Goal: Check status: Check status

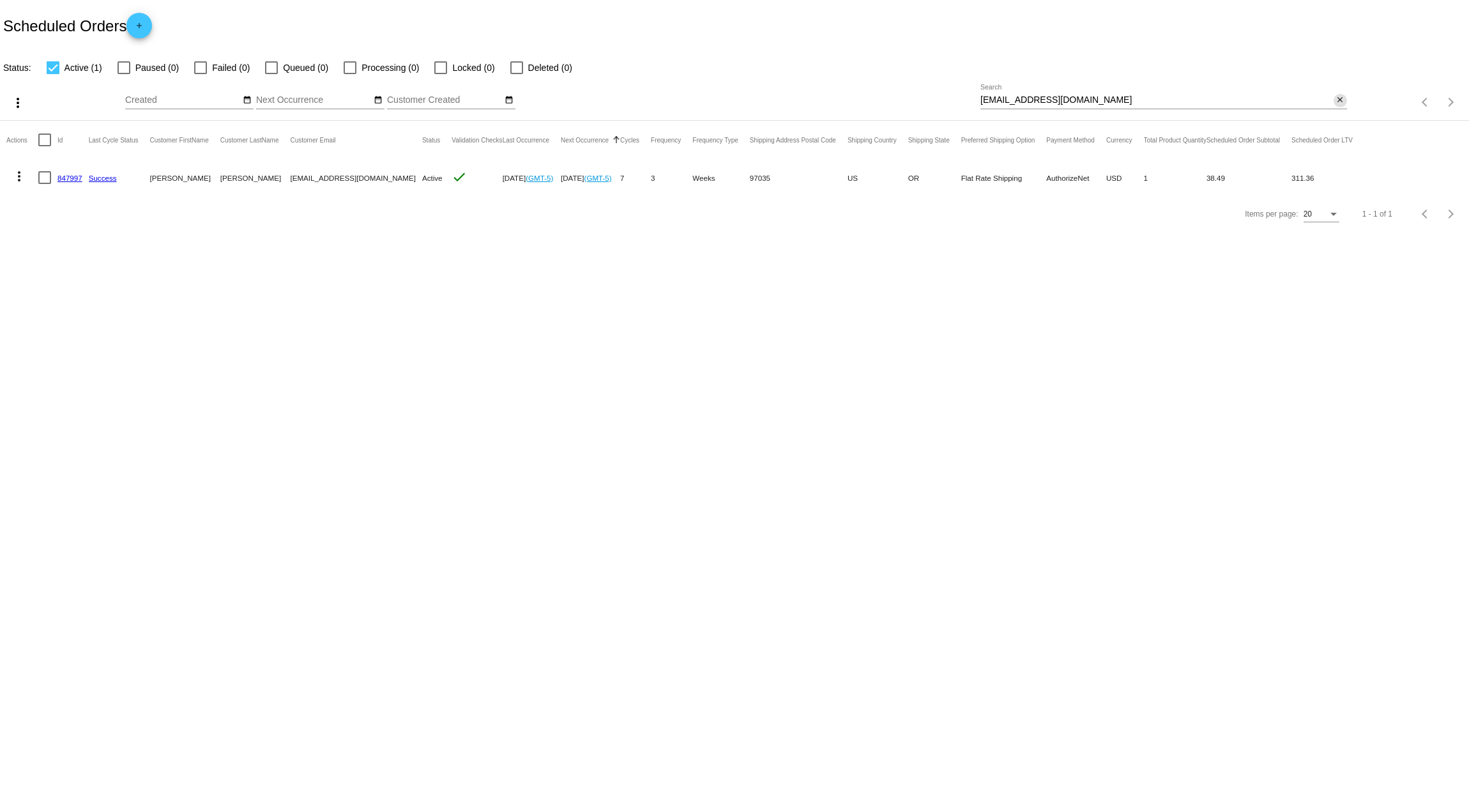
click at [1342, 105] on mat-icon "close" at bounding box center [1339, 100] width 9 height 10
click at [1341, 103] on mat-icon "search" at bounding box center [1339, 102] width 15 height 19
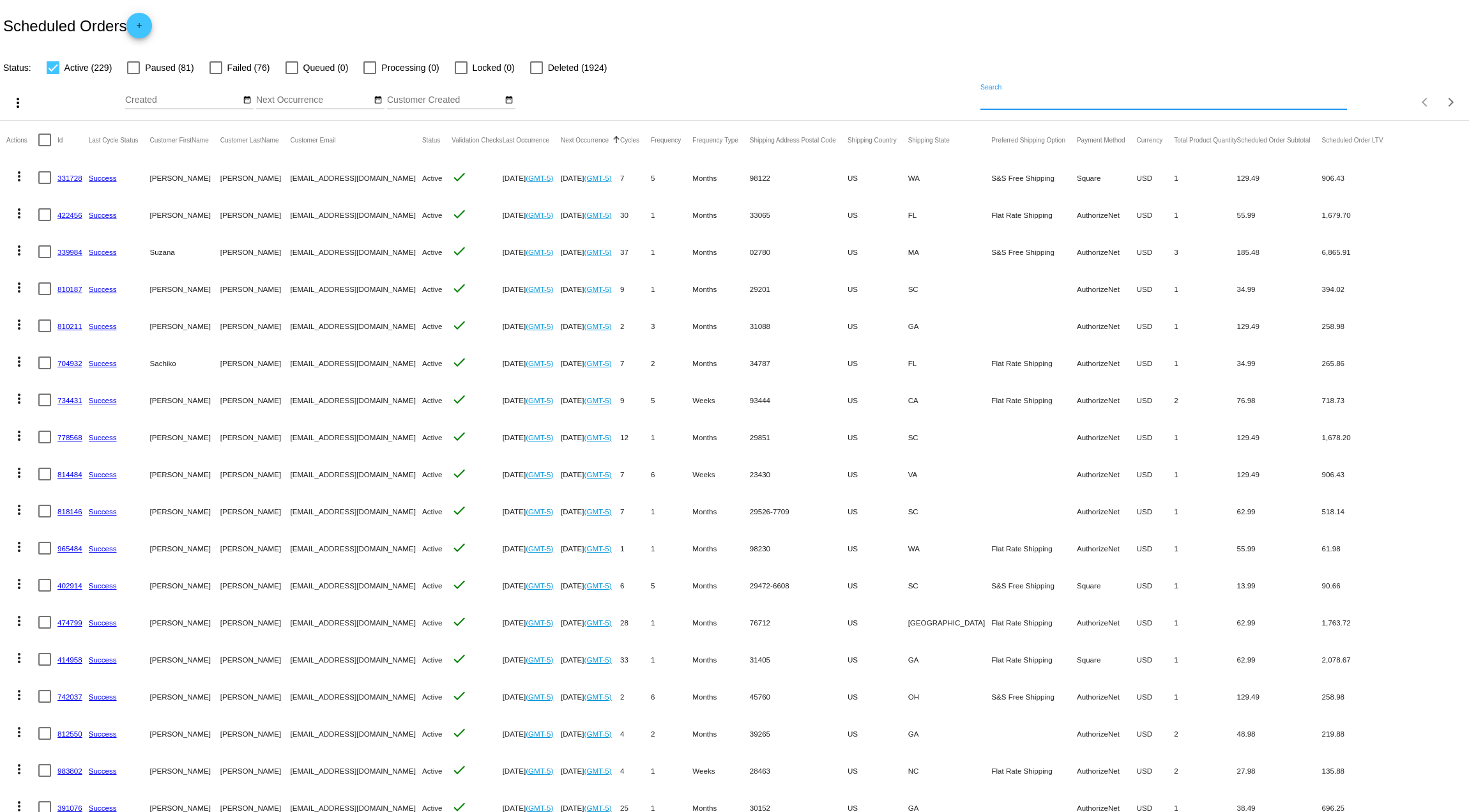
click at [1118, 98] on input "Search" at bounding box center [1164, 100] width 367 height 10
paste input "[EMAIL_ADDRESS][DOMAIN_NAME]"
type input "[EMAIL_ADDRESS][DOMAIN_NAME]"
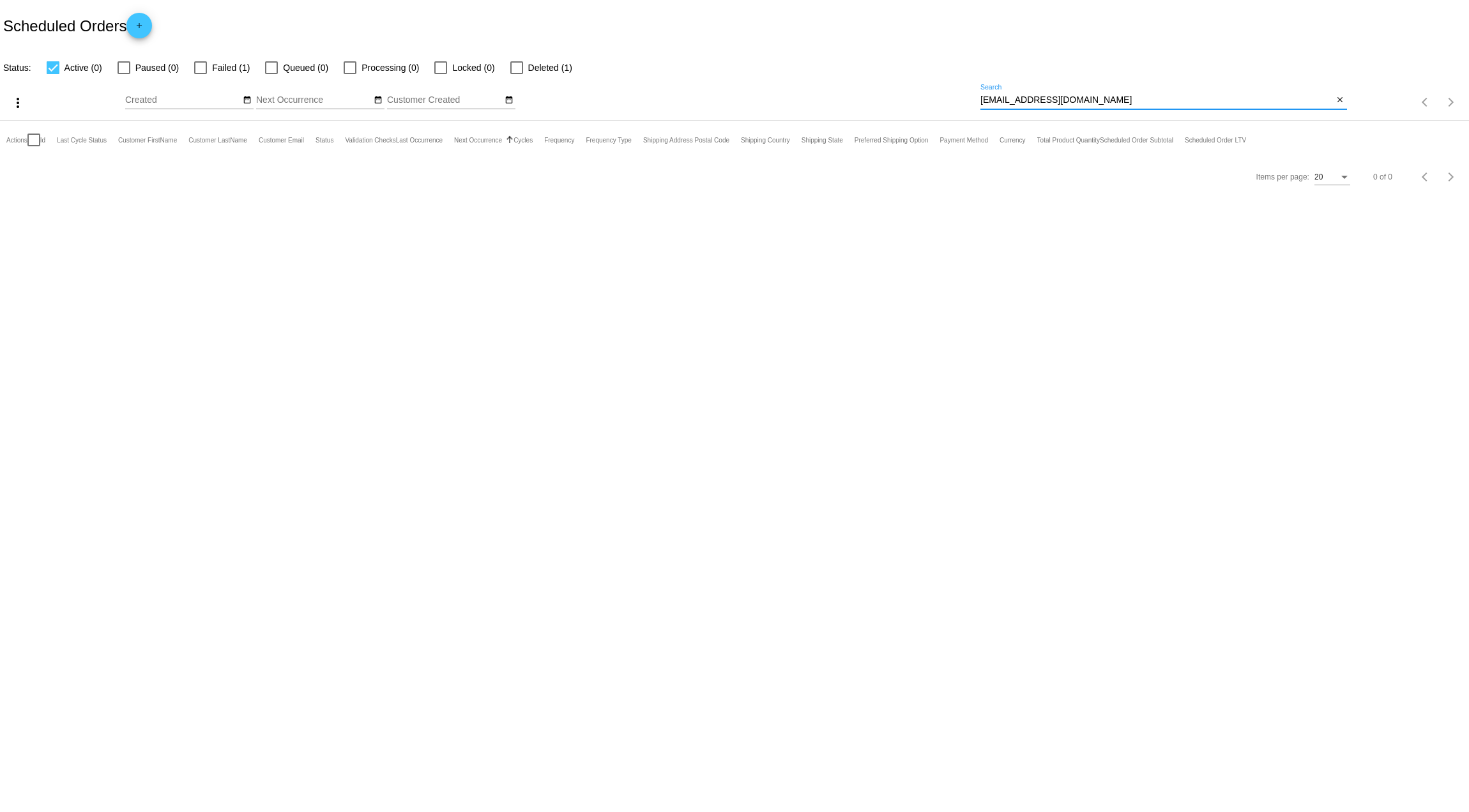
click at [196, 65] on div at bounding box center [200, 67] width 13 height 13
click at [200, 74] on input "Failed (1)" at bounding box center [200, 74] width 1 height 1
checkbox input "true"
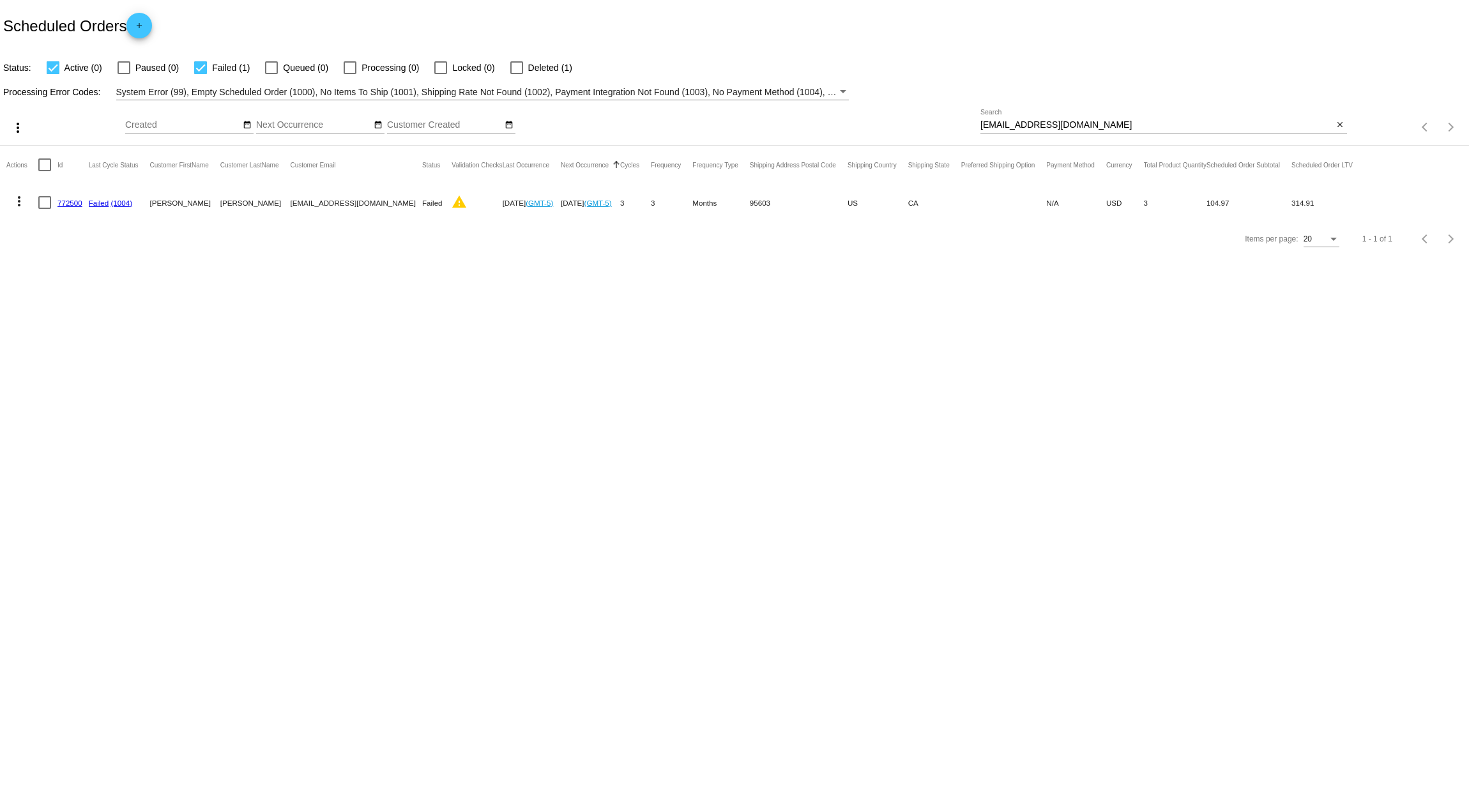
click at [64, 199] on link "772500" at bounding box center [70, 203] width 25 height 8
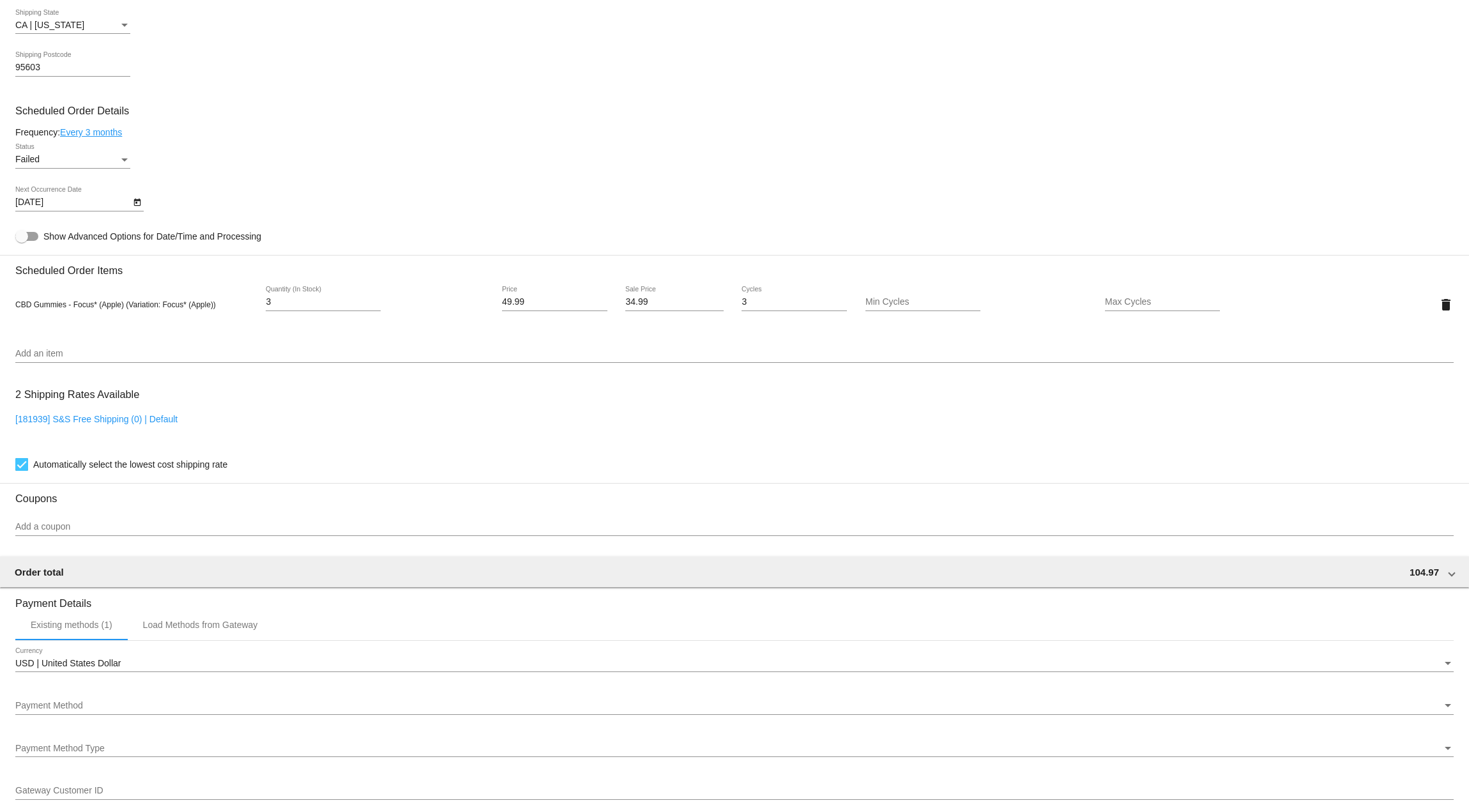
scroll to position [703, 0]
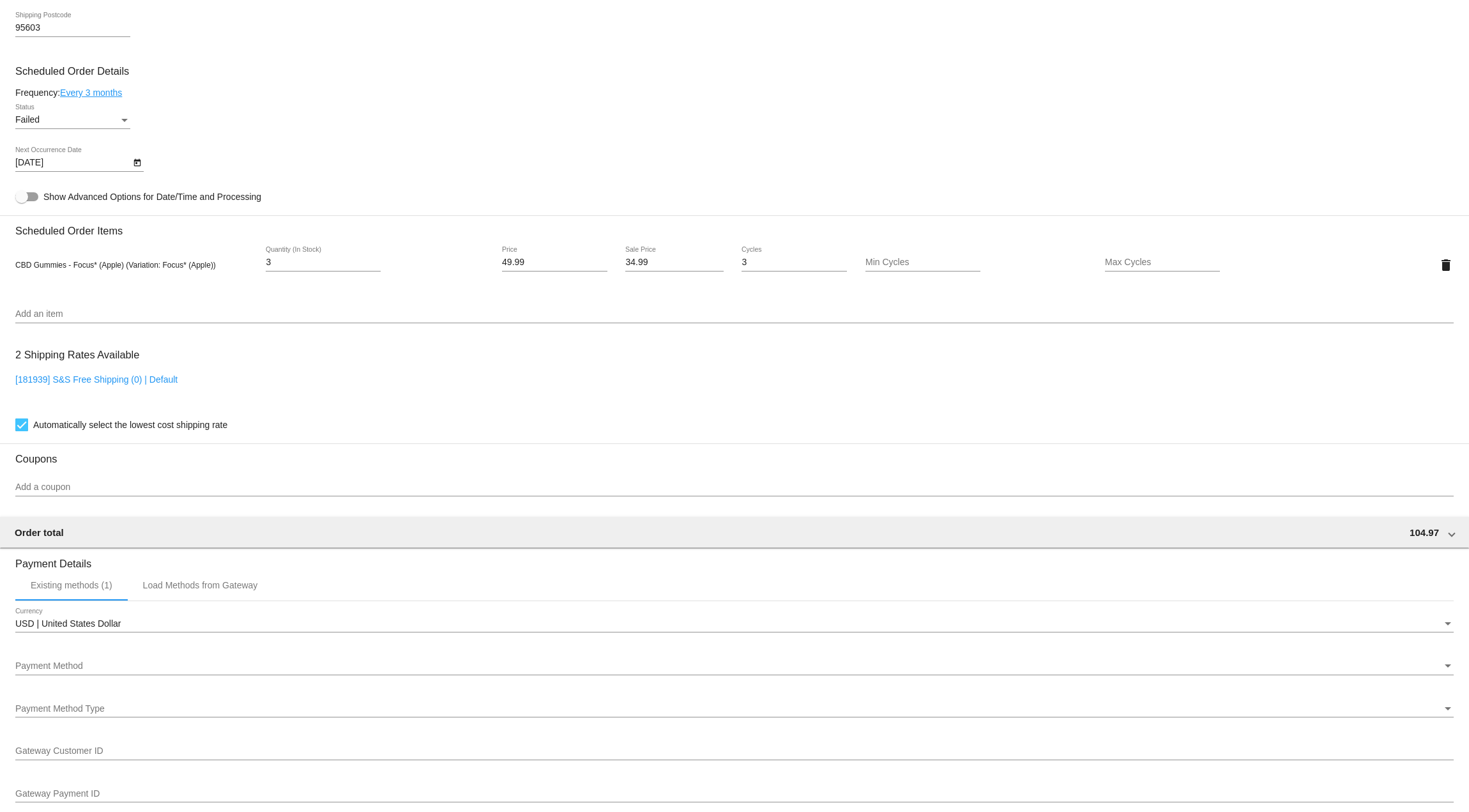
click at [156, 619] on div "USD | United States Dollar" at bounding box center [729, 623] width 1427 height 10
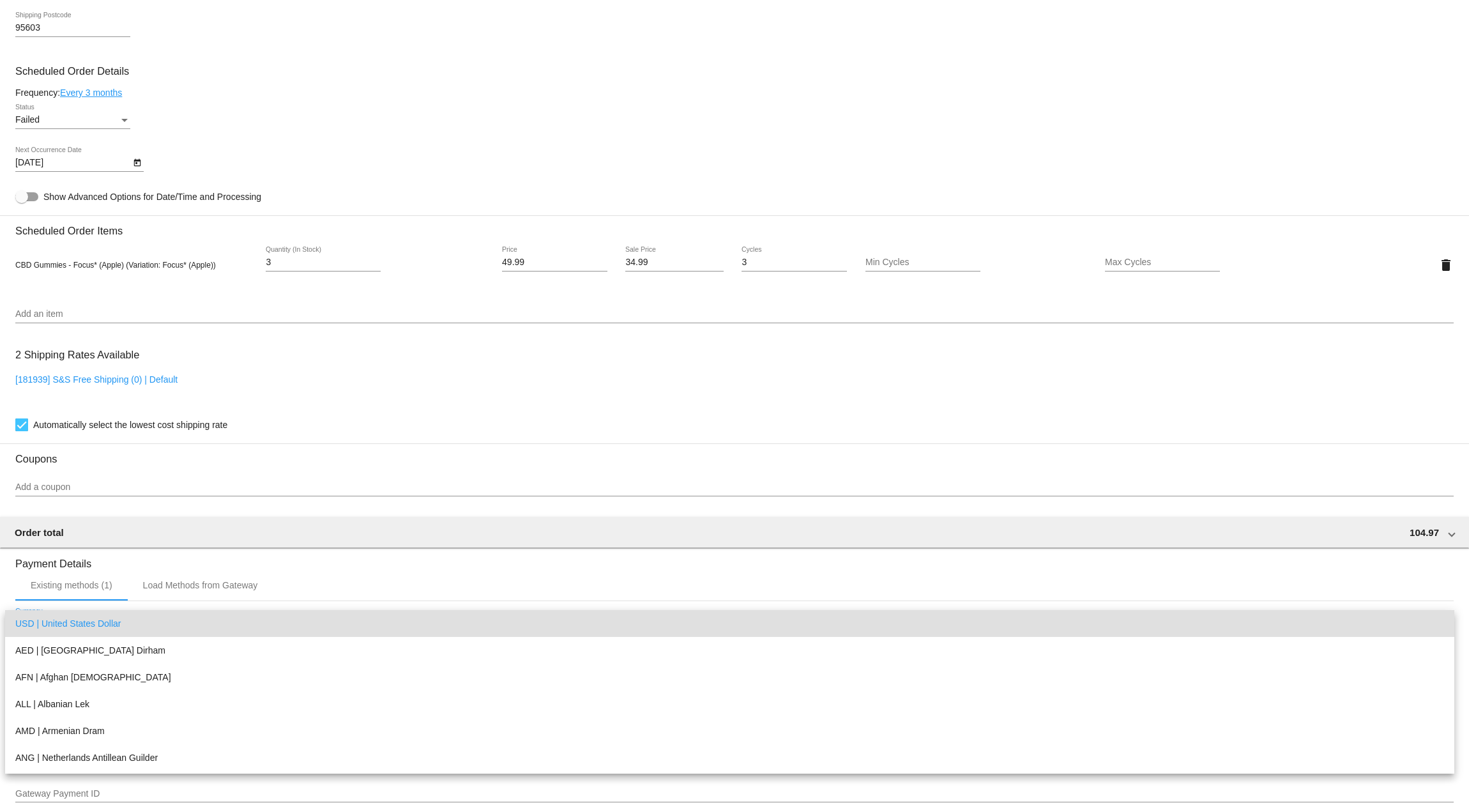
click at [156, 619] on span "USD | United States Dollar" at bounding box center [729, 623] width 1429 height 27
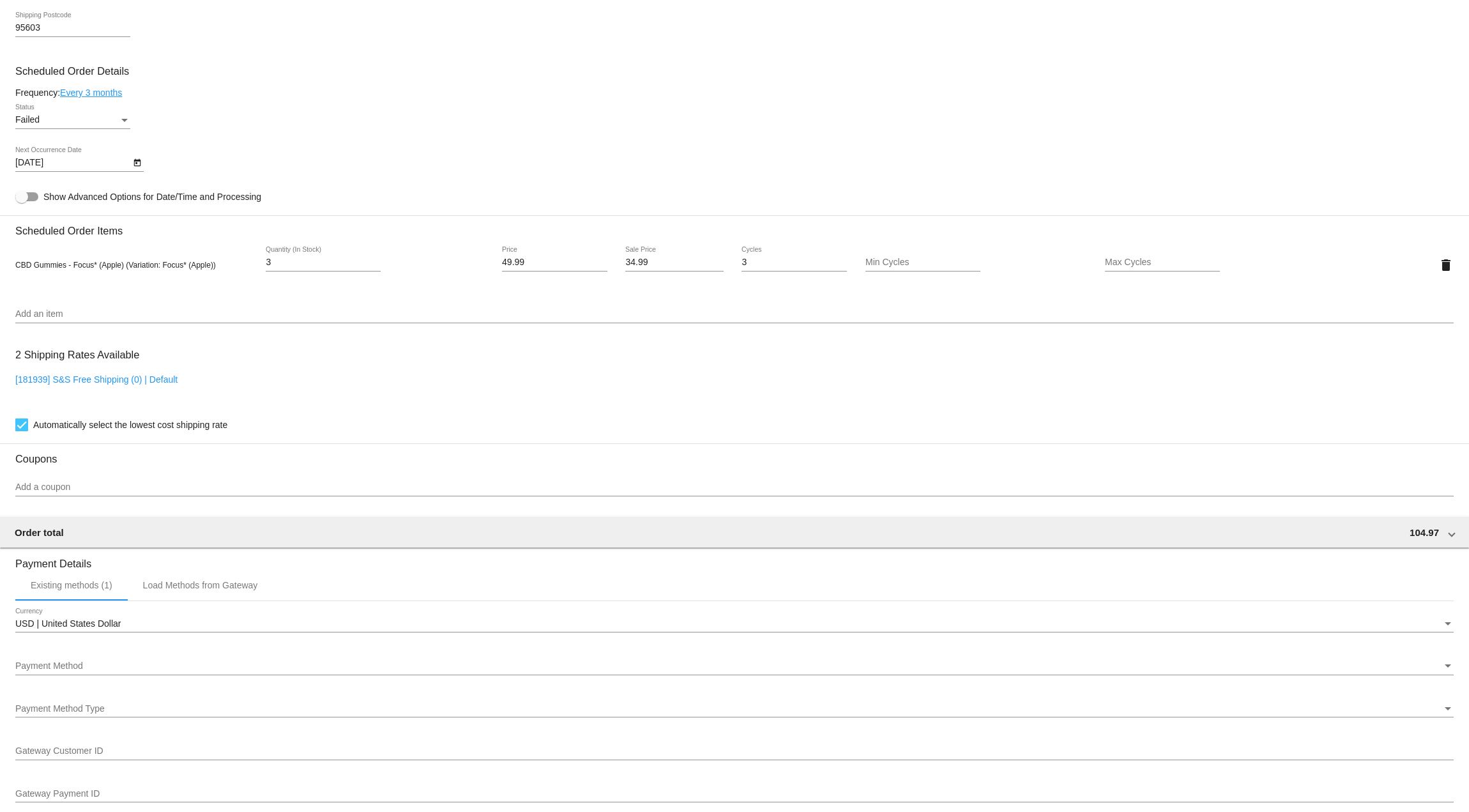
click at [88, 678] on div "Payment Method Payment Method" at bounding box center [735, 668] width 1439 height 36
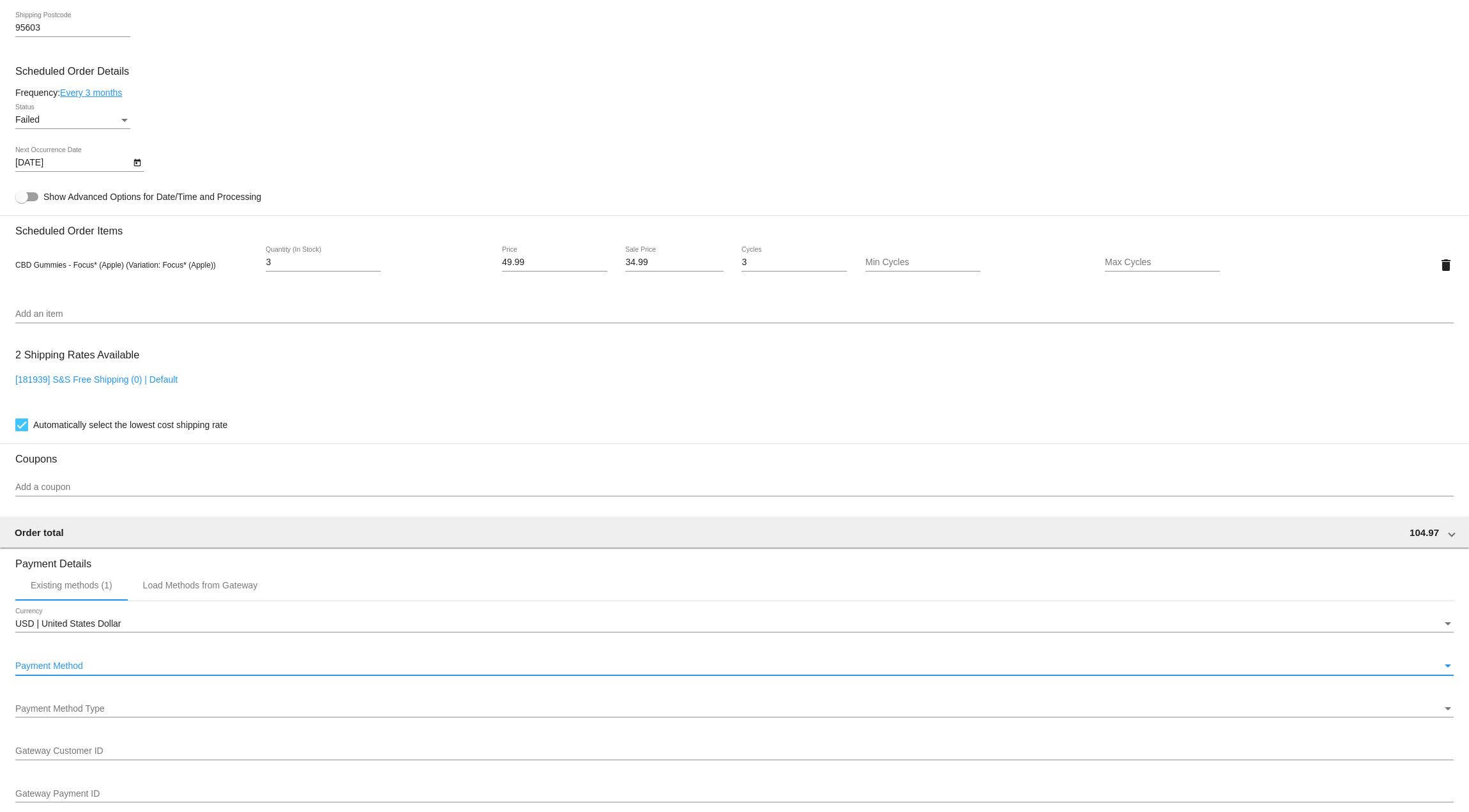
click at [94, 666] on div "Payment Method" at bounding box center [729, 666] width 1427 height 10
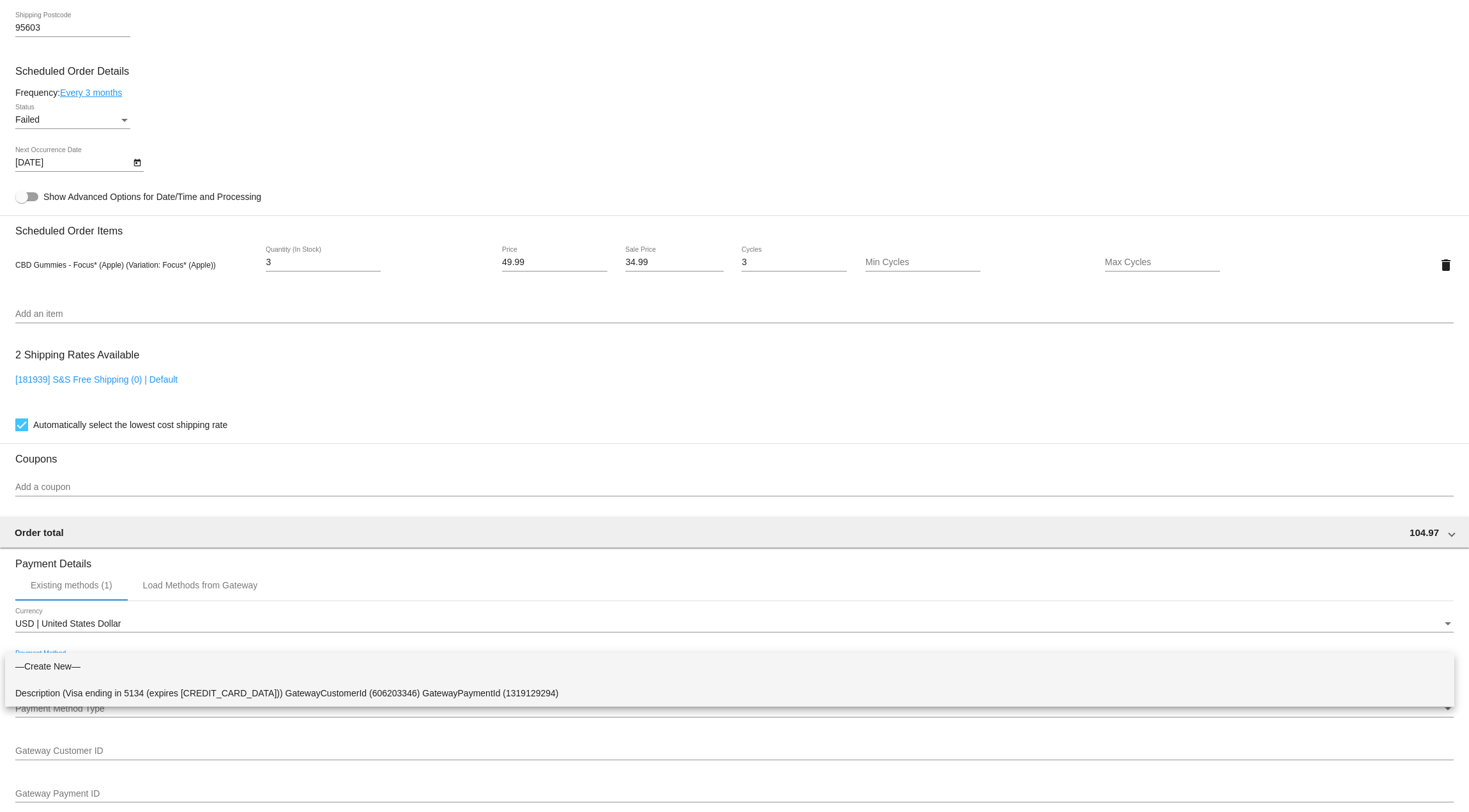
click at [99, 685] on span "Description (Visa ending in 5134 (expires [CREDIT_CARD_DATA])) GatewayCustomerI…" at bounding box center [729, 693] width 1429 height 27
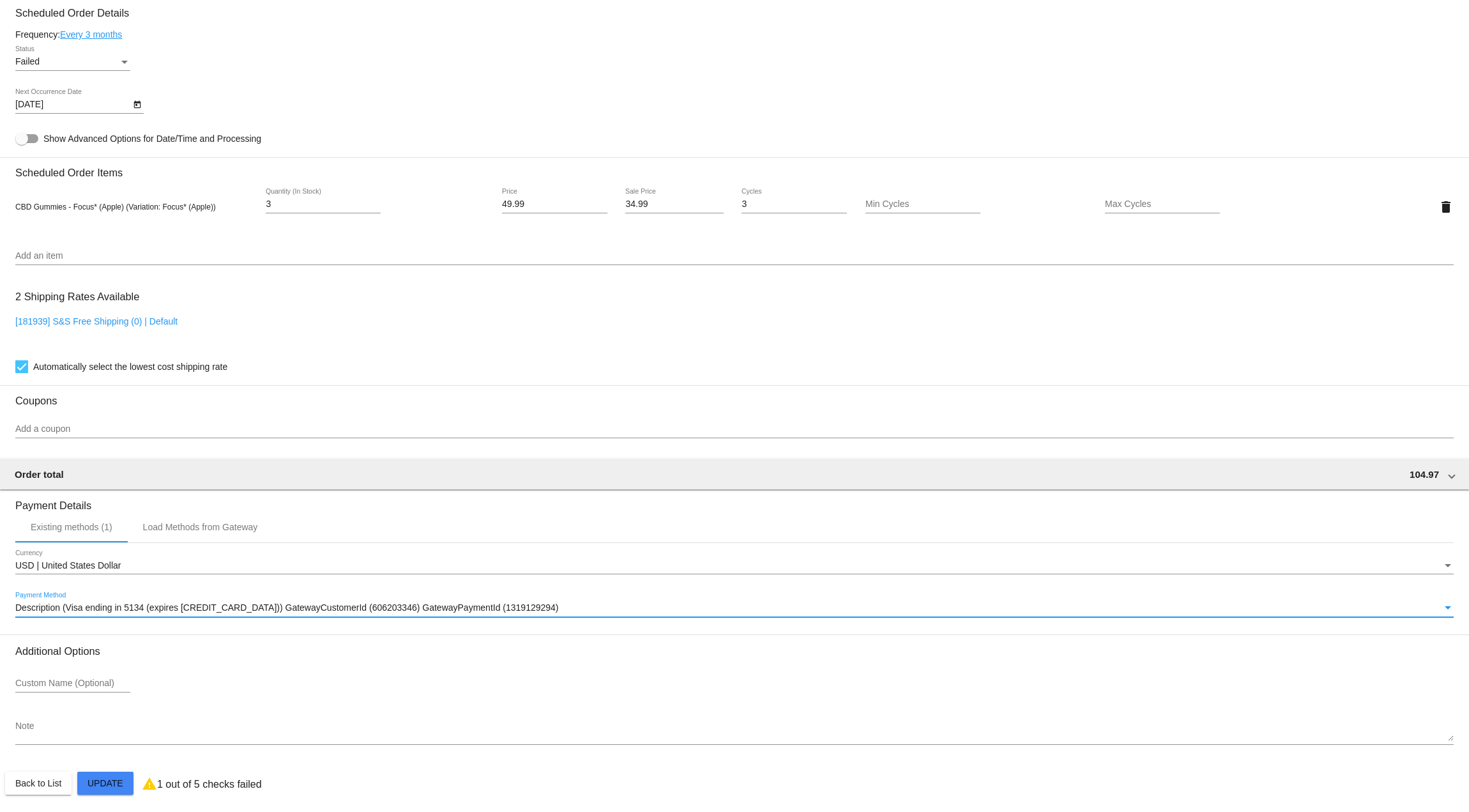
scroll to position [764, 0]
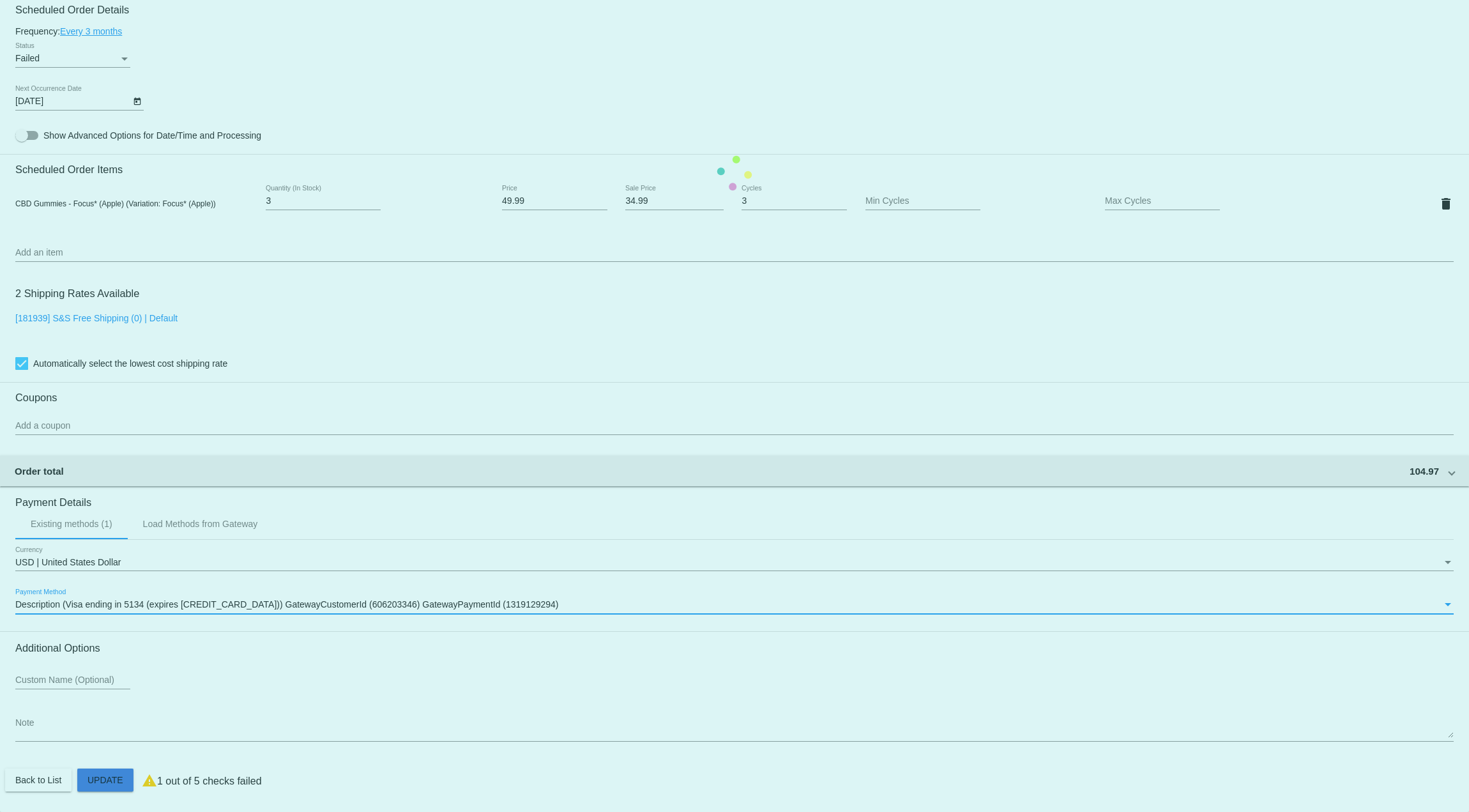
click at [95, 774] on mat-card "Customer 1368435: Lance Mader lncmdr8@gmail.com Customer Shipping Enter Shippin…" at bounding box center [734, 173] width 1469 height 1277
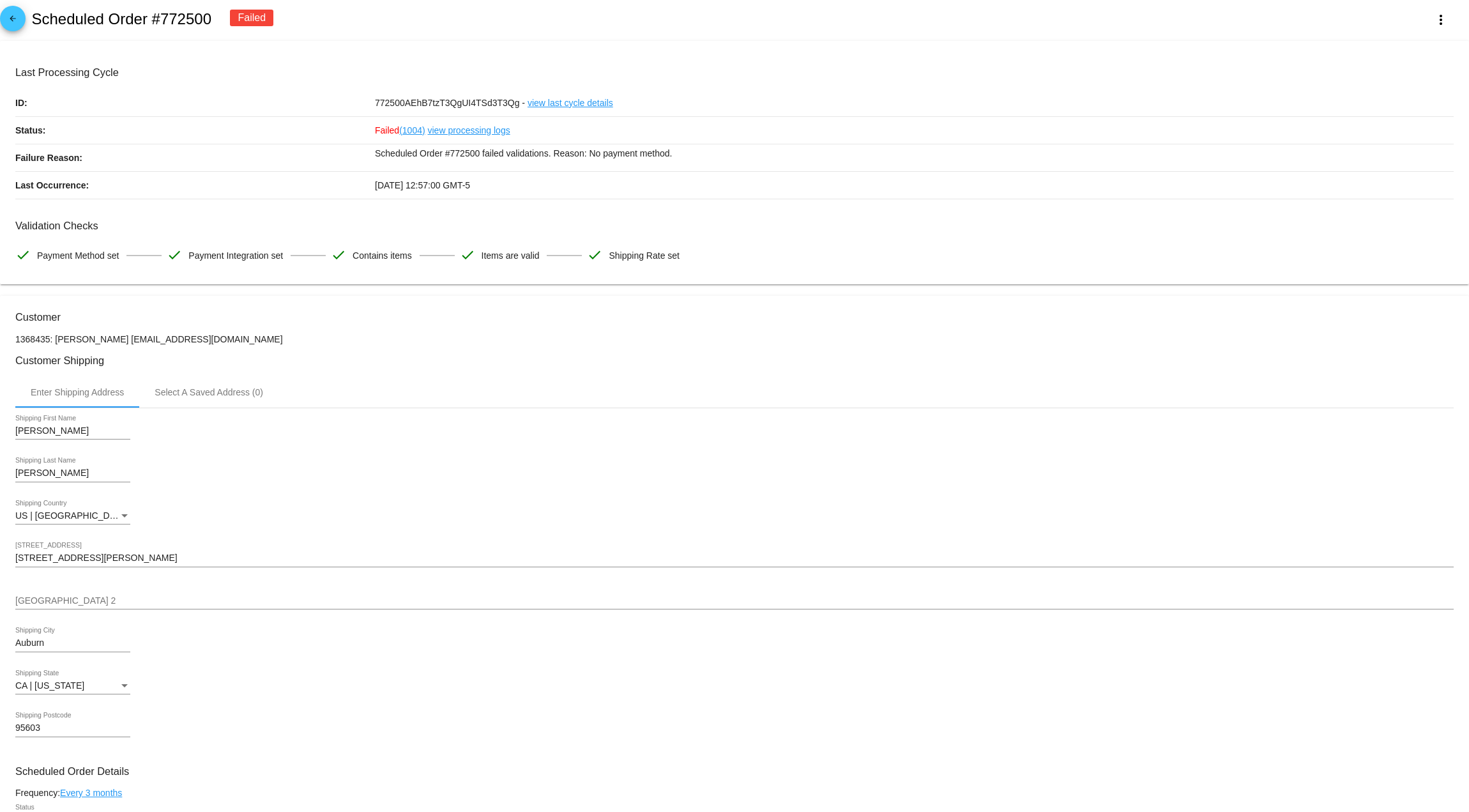
scroll to position [0, 0]
click at [7, 24] on mat-icon "arrow_back" at bounding box center [13, 24] width 15 height 15
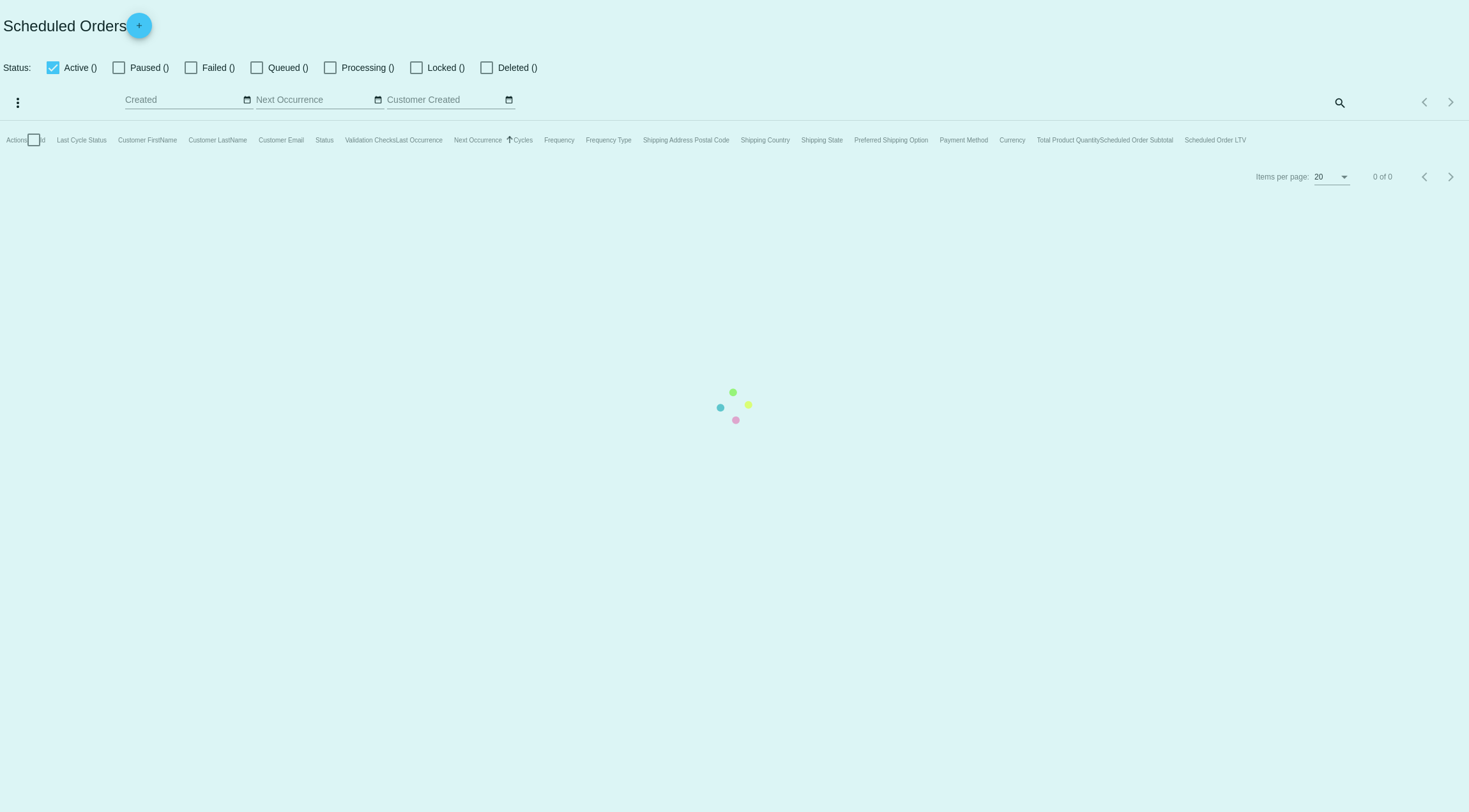
checkbox input "true"
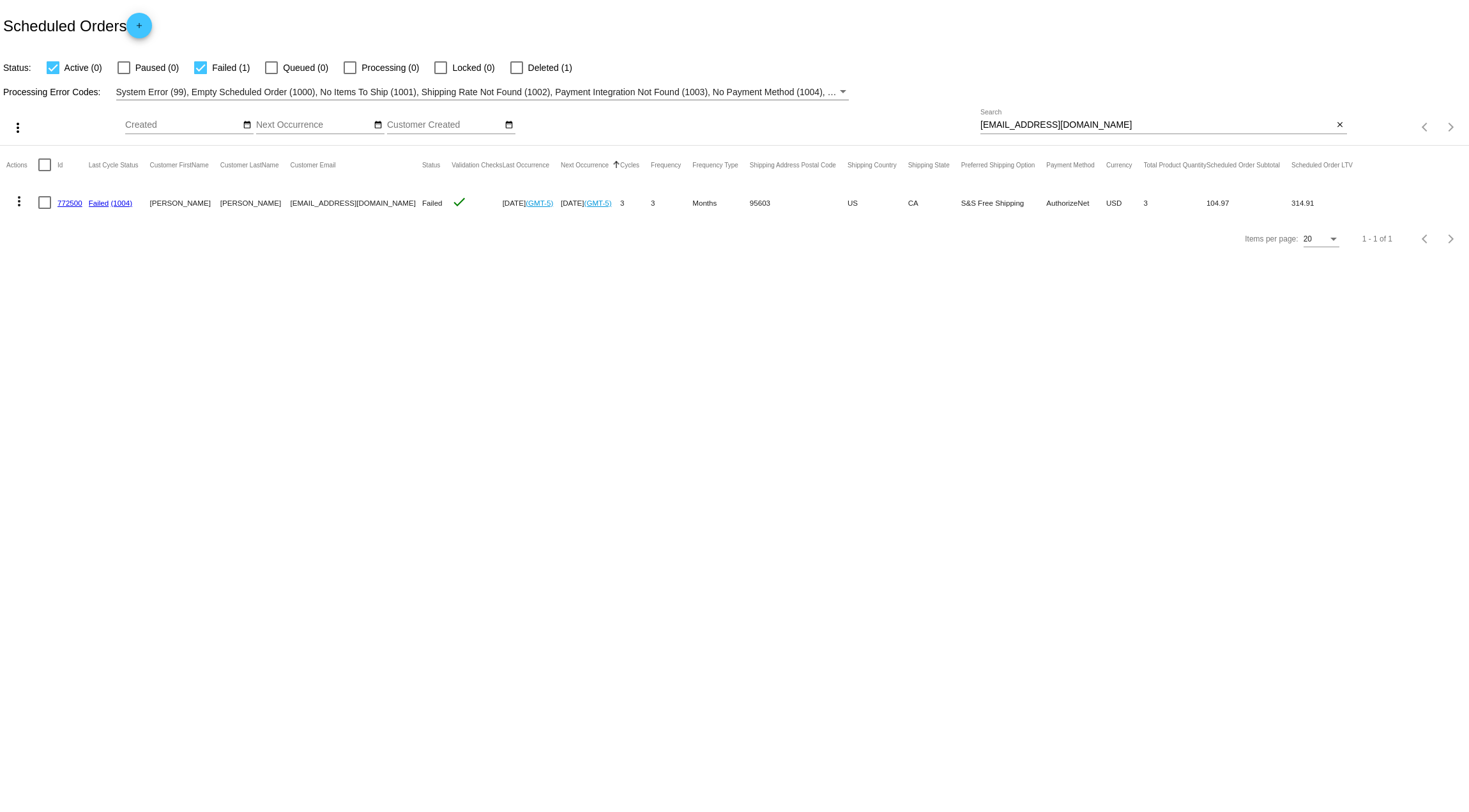
click at [20, 205] on mat-icon "more_vert" at bounding box center [19, 201] width 15 height 15
click at [78, 327] on span "Restart Processing" at bounding box center [83, 324] width 75 height 10
drag, startPoint x: 0, startPoint y: 253, endPoint x: 161, endPoint y: 358, distance: 192.2
click at [233, 363] on body "Scheduled Orders add Status: Active (0) Paused (0) Failed (1) Queued (0) Proces…" at bounding box center [734, 406] width 1469 height 812
click at [71, 204] on link "772500" at bounding box center [70, 203] width 25 height 8
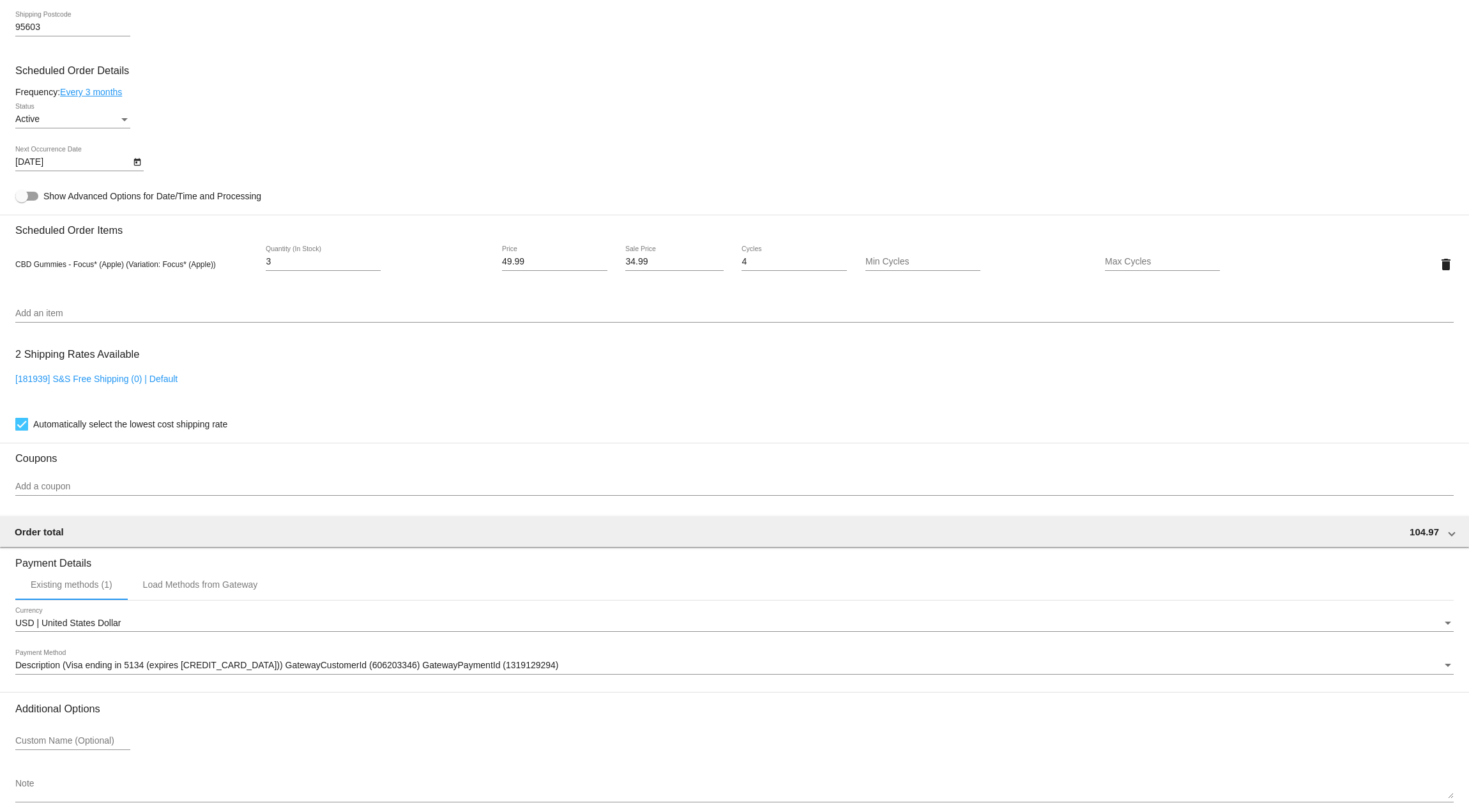
scroll to position [703, 0]
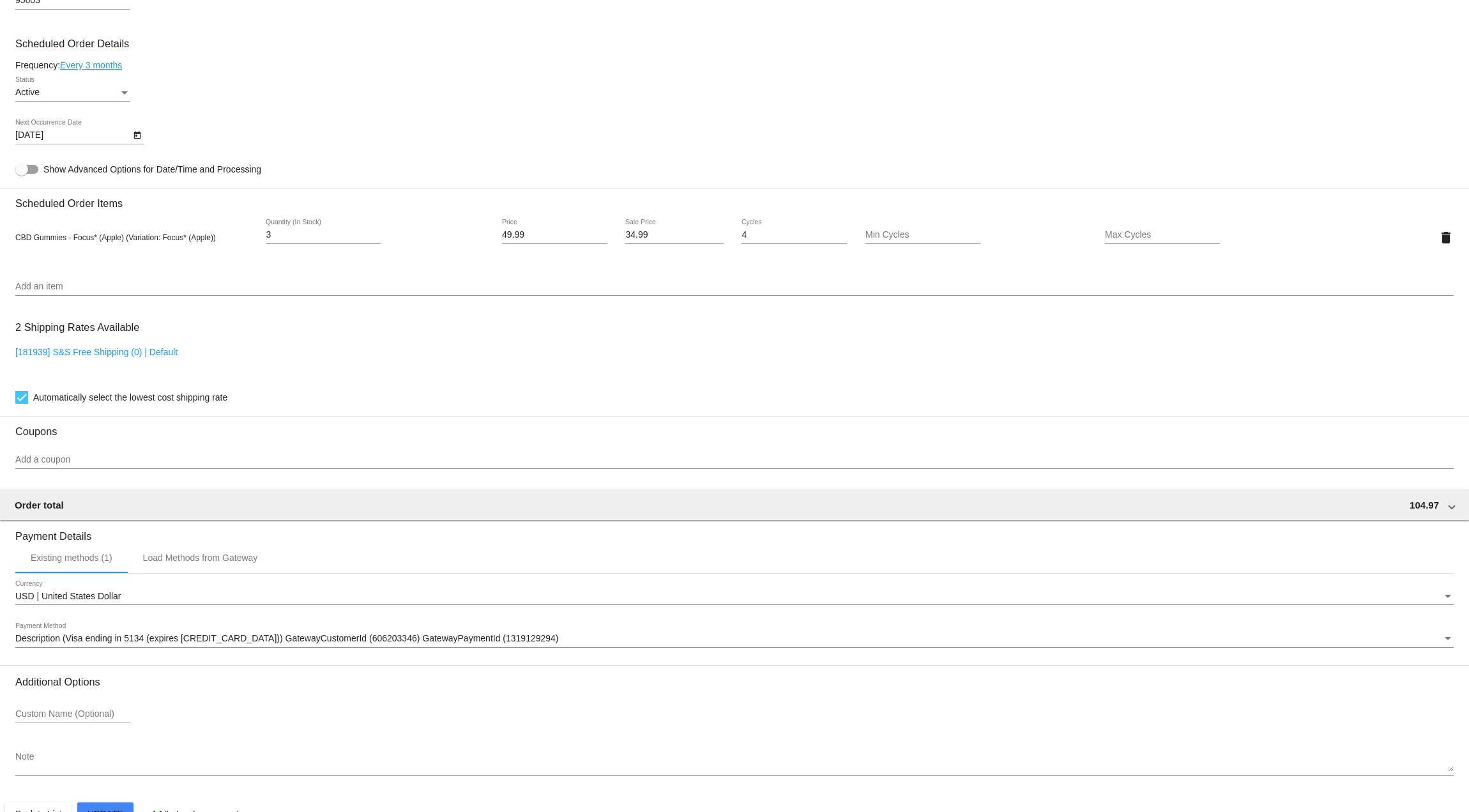
click at [138, 136] on icon "Open calendar" at bounding box center [137, 135] width 9 height 15
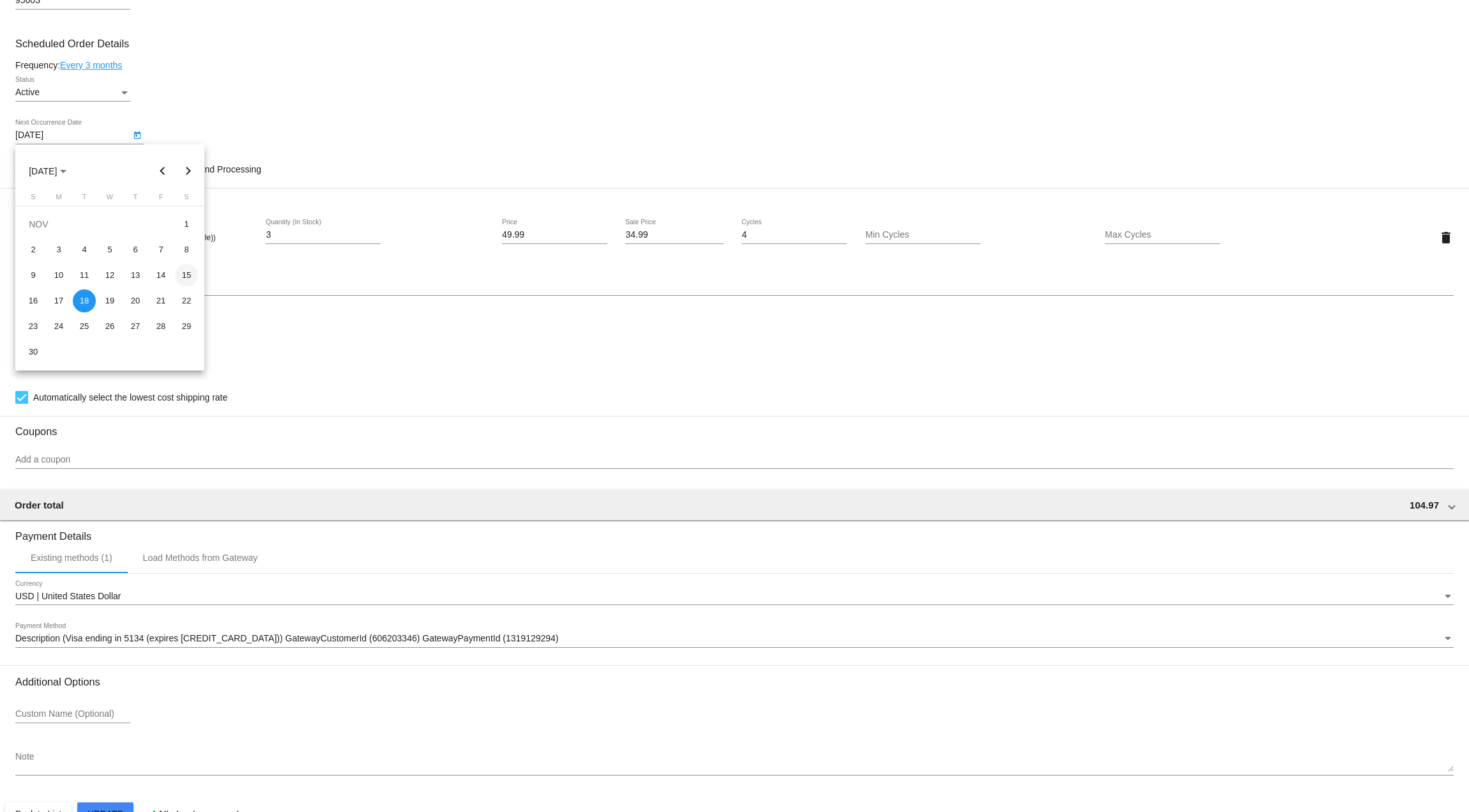
click at [190, 277] on div "15" at bounding box center [187, 275] width 23 height 23
type input "[DATE]"
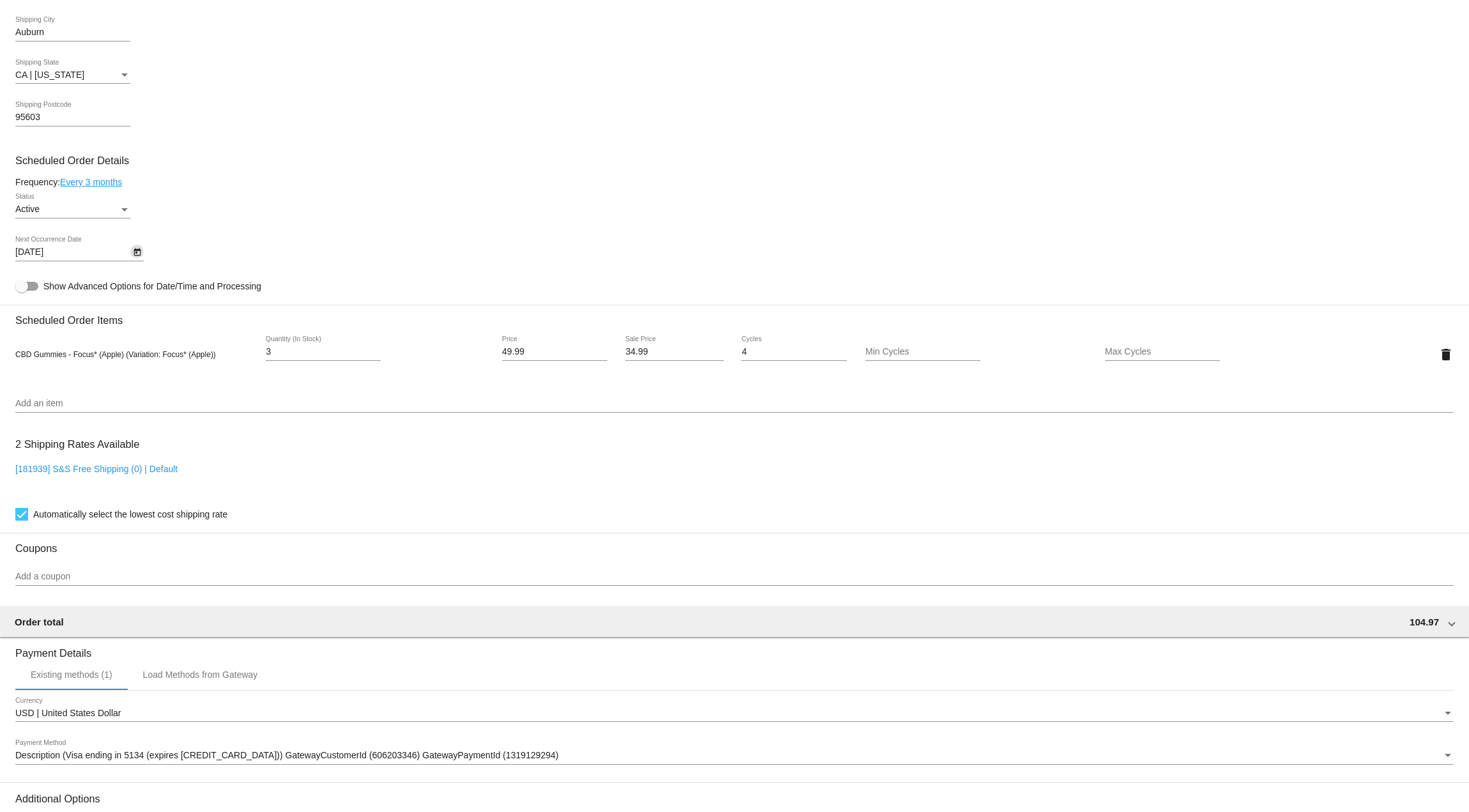
scroll to position [736, 0]
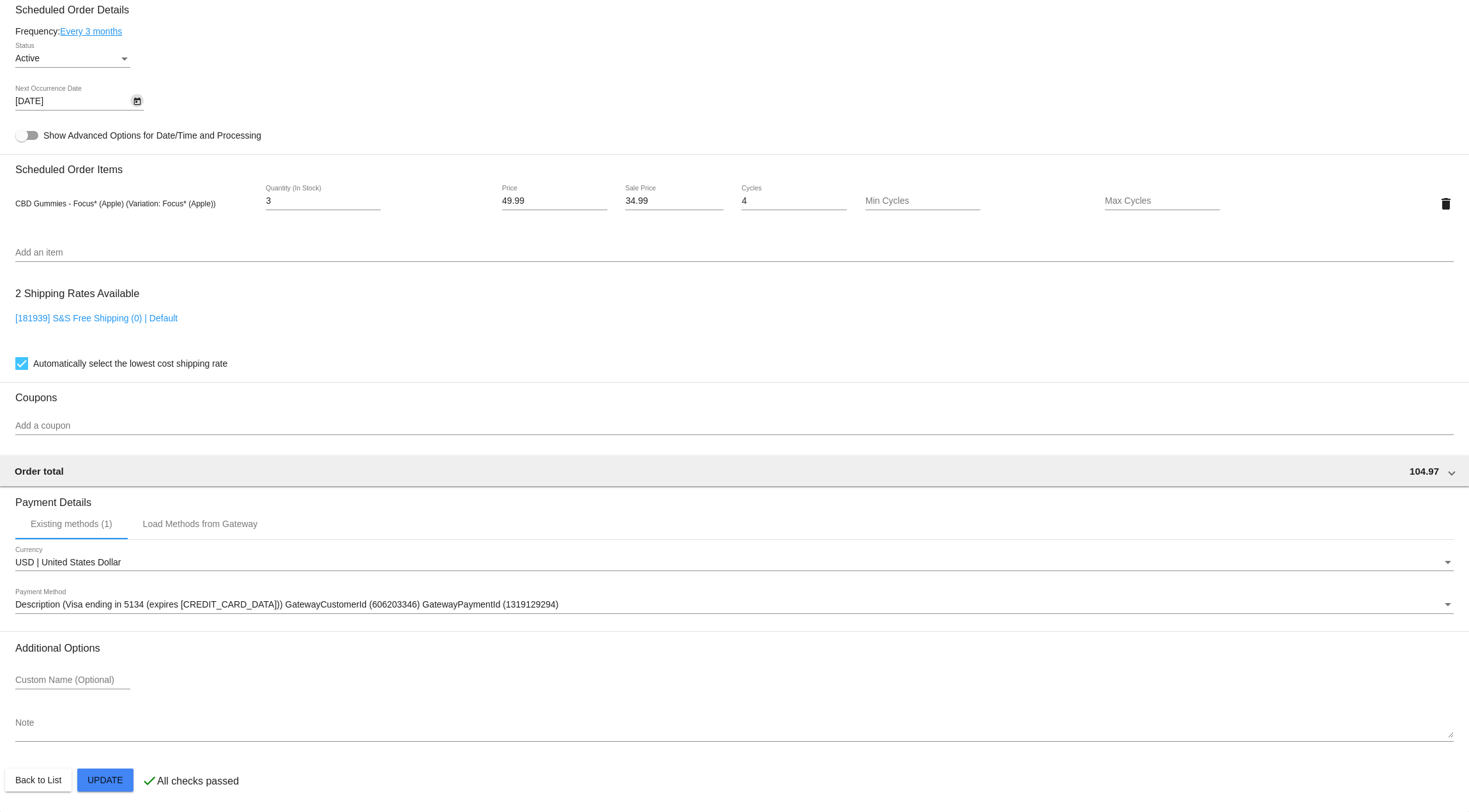
click at [108, 796] on mat-card-actions "Back to List Update" at bounding box center [735, 779] width 1459 height 33
click at [111, 783] on mat-card "Customer 1368435: [PERSON_NAME] [EMAIL_ADDRESS][DOMAIN_NAME] Customer Shipping …" at bounding box center [734, 173] width 1469 height 1277
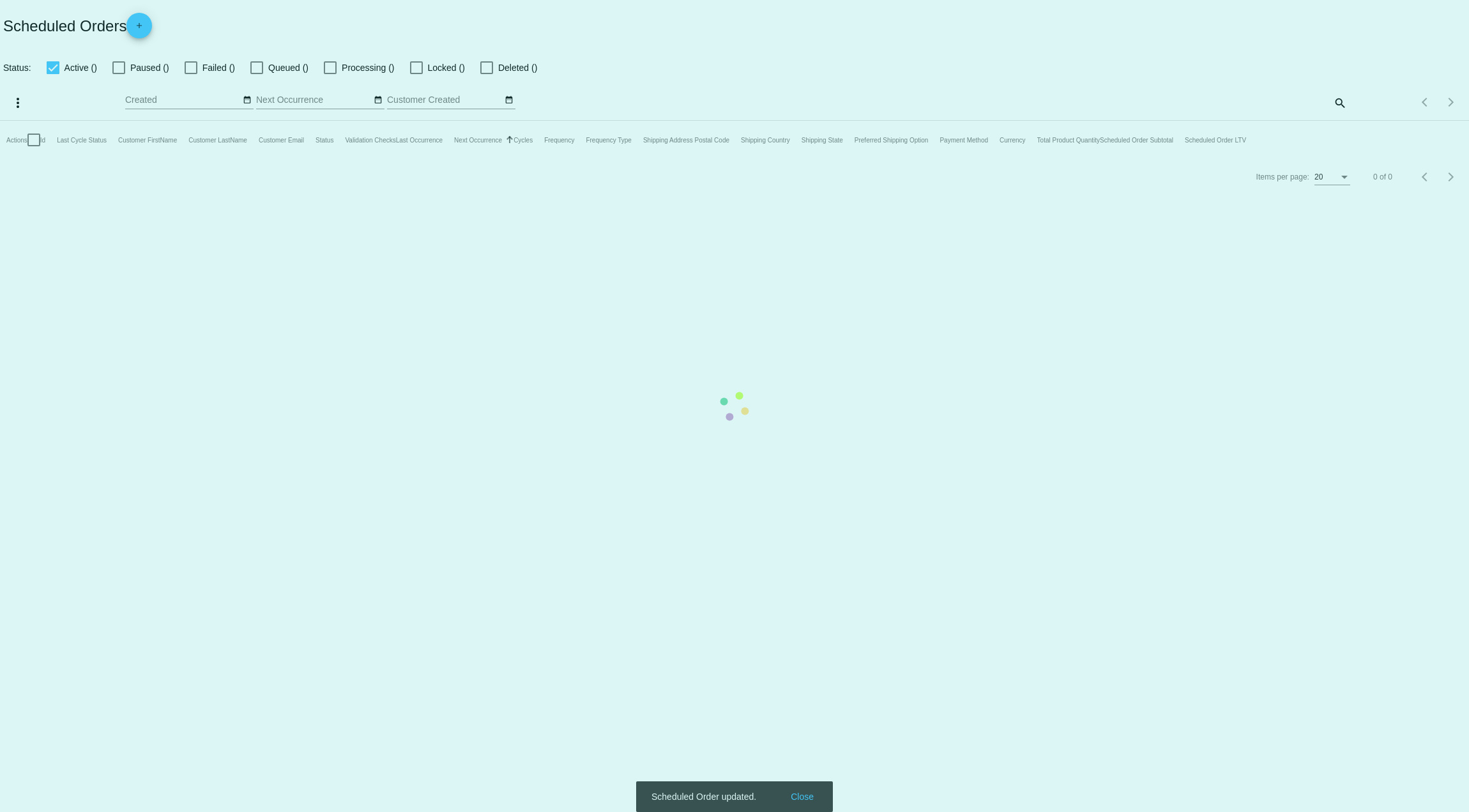
checkbox input "true"
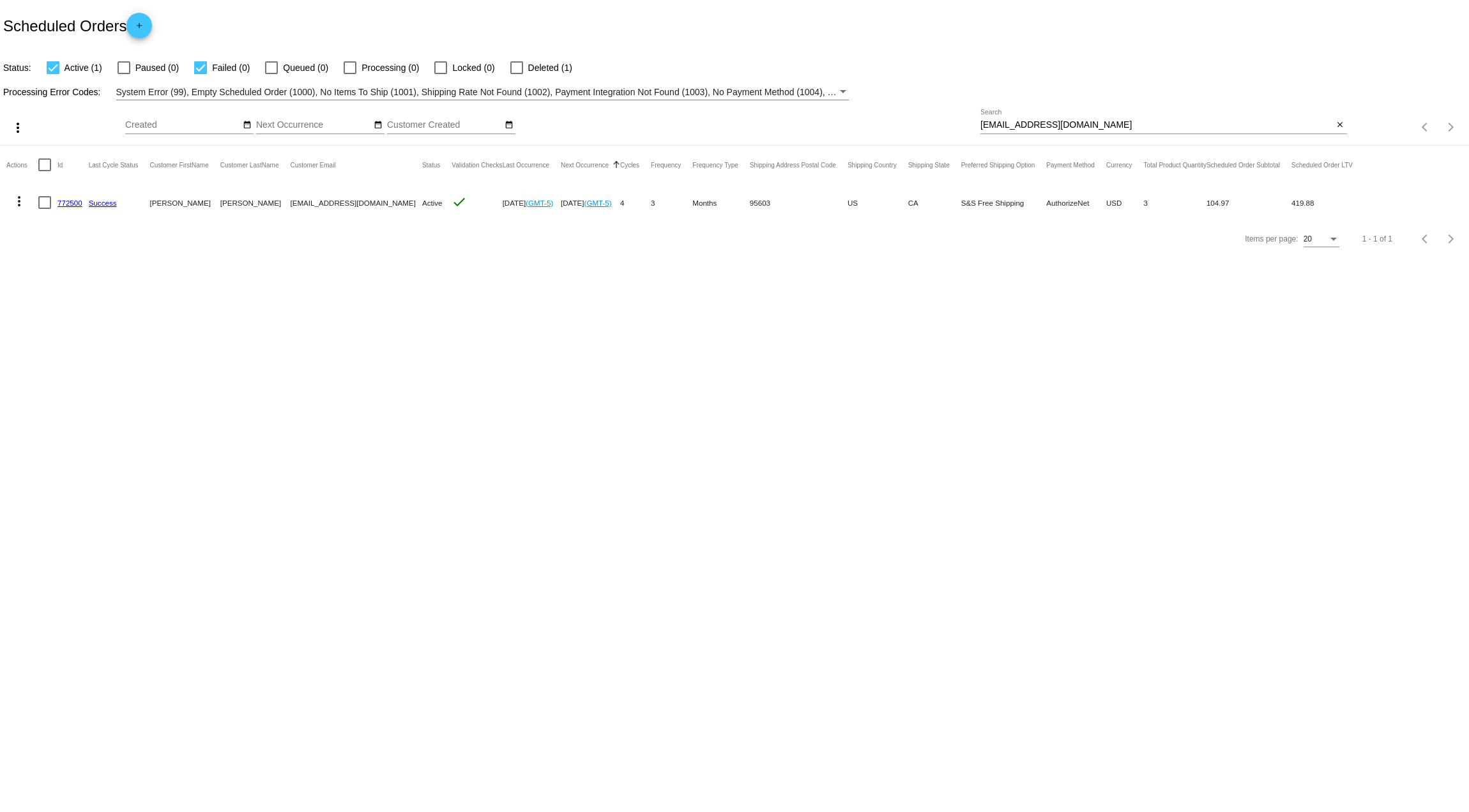
click at [330, 326] on body "Scheduled Orders add Status: Active (1) Paused (0) Failed (0) Queued (0) Proces…" at bounding box center [734, 406] width 1469 height 812
